Goal: Transaction & Acquisition: Subscribe to service/newsletter

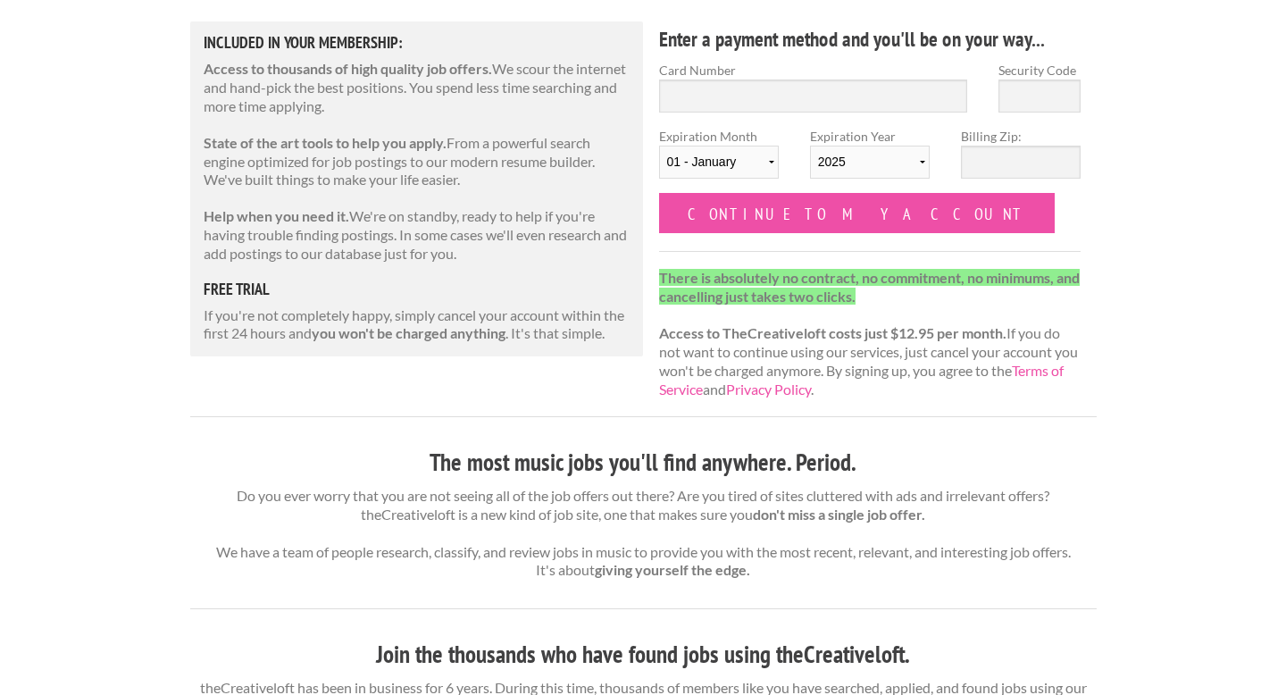
scroll to position [250, 0]
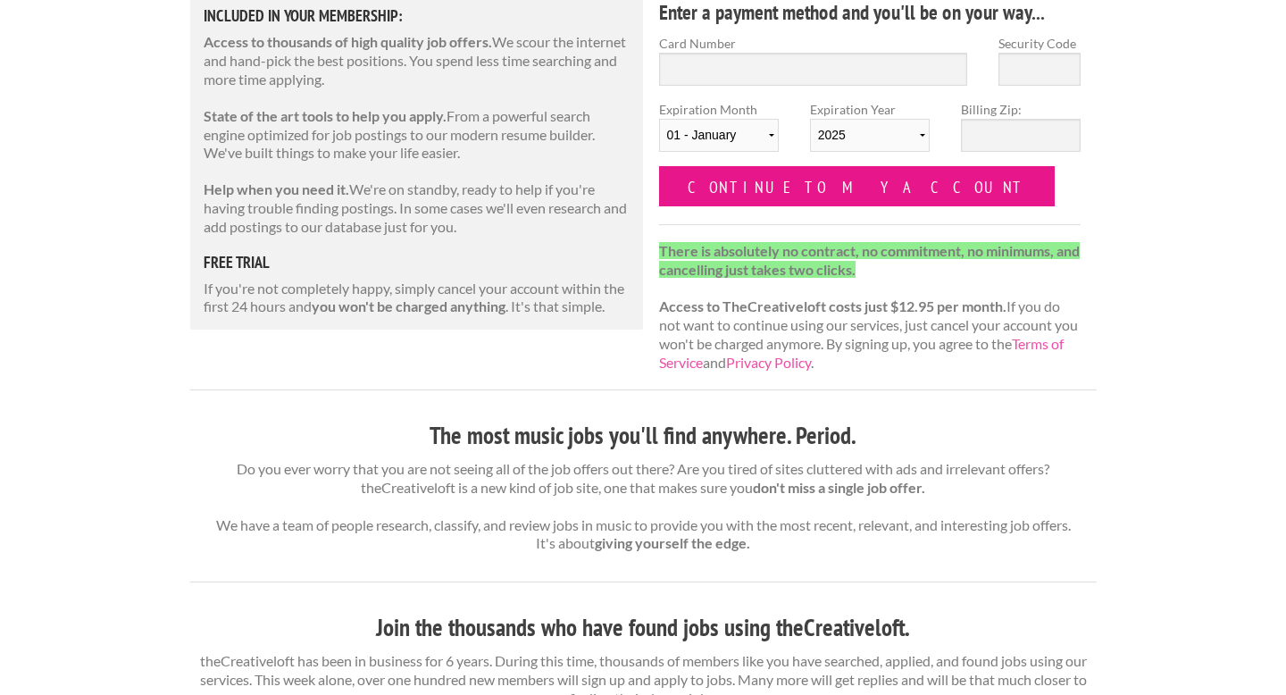
click at [781, 183] on input "Continue to my account" at bounding box center [857, 186] width 397 height 40
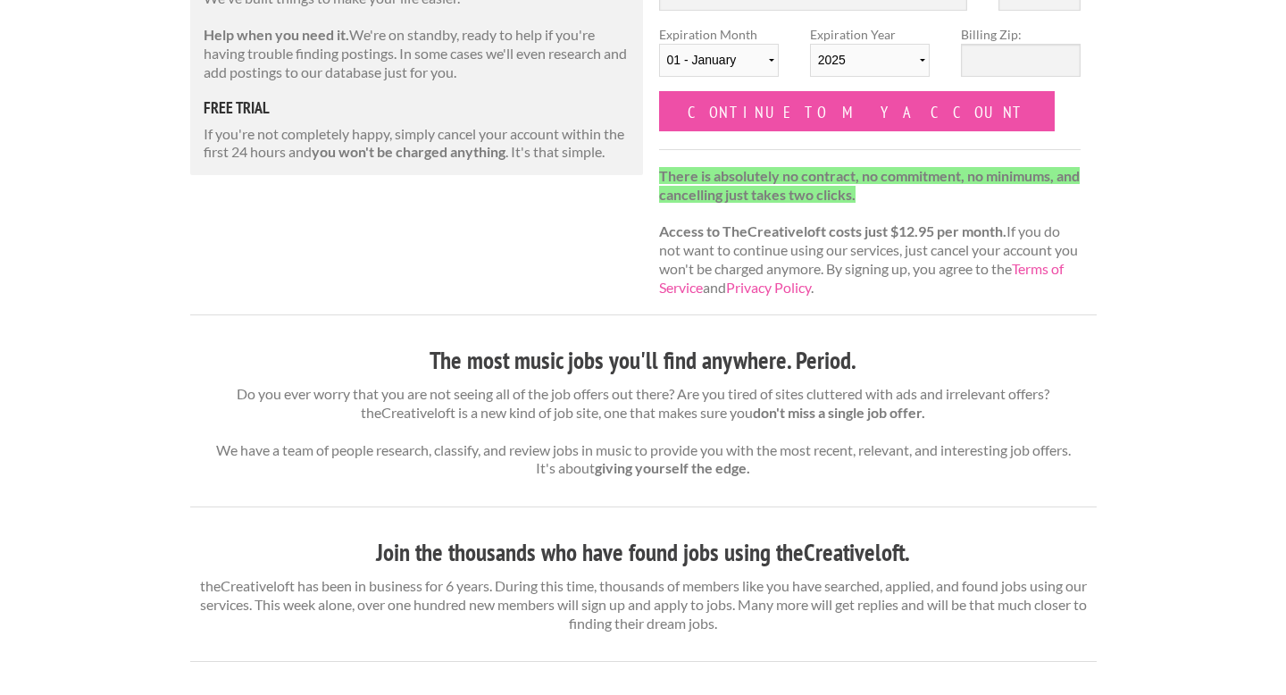
scroll to position [357, 0]
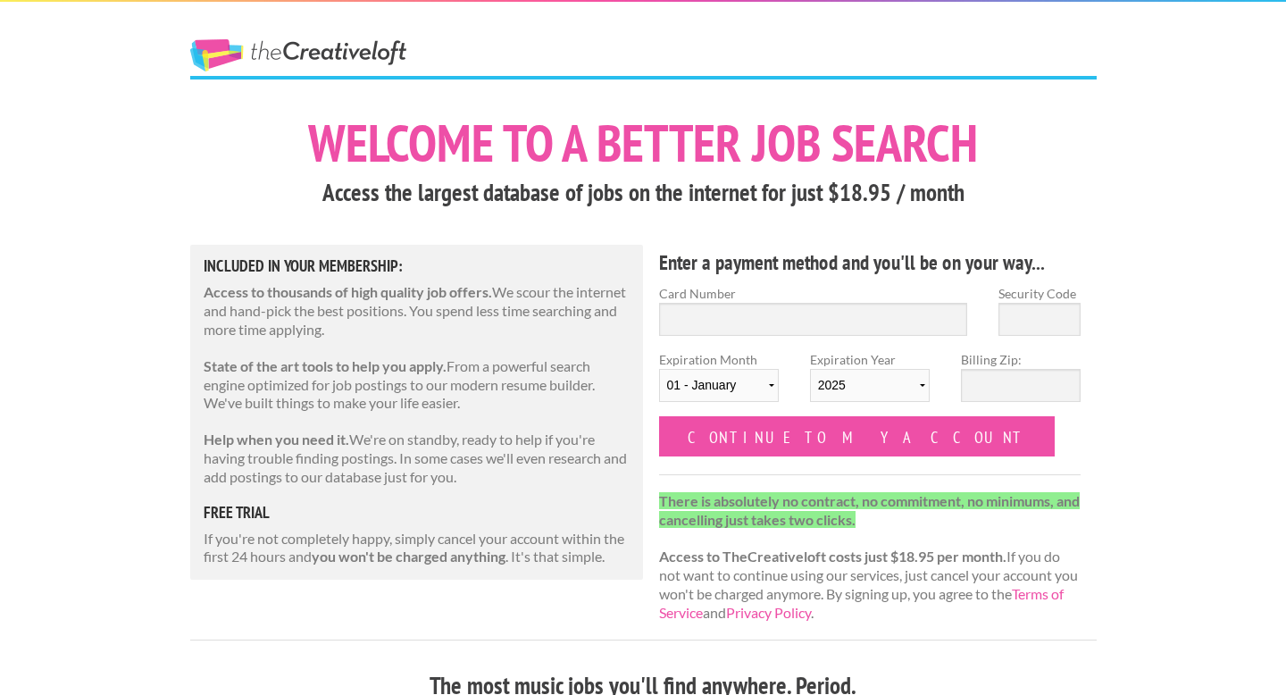
scroll to position [250, 0]
